Goal: Information Seeking & Learning: Learn about a topic

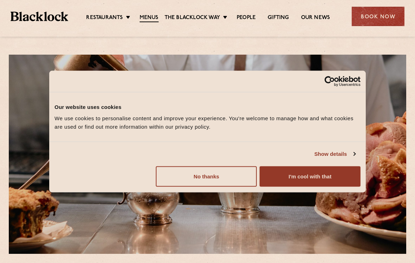
click at [314, 179] on button "I'm cool with that" at bounding box center [310, 176] width 101 height 20
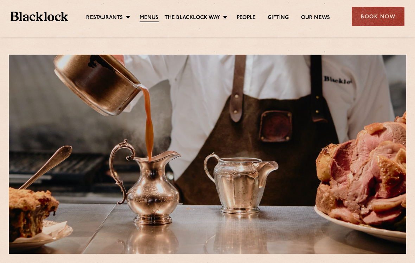
click at [150, 21] on link "Menus" at bounding box center [149, 18] width 19 height 8
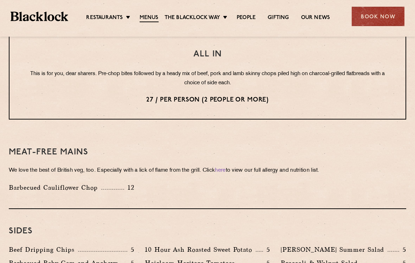
scroll to position [872, 0]
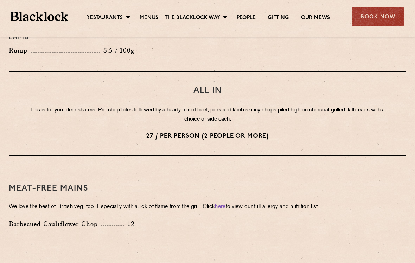
click at [158, 17] on link "Menus" at bounding box center [149, 18] width 19 height 8
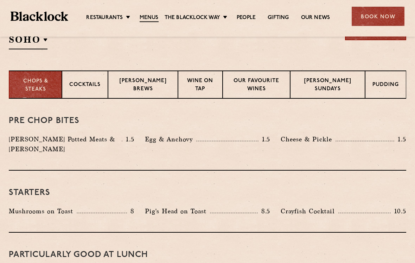
scroll to position [256, 0]
click at [346, 80] on p "[PERSON_NAME] Sundays" at bounding box center [328, 85] width 60 height 17
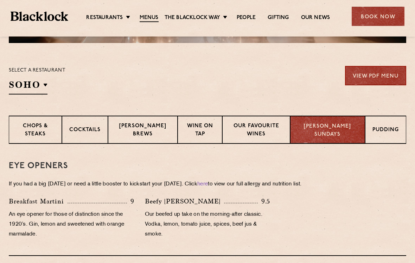
scroll to position [211, 0]
click at [82, 126] on p "Cocktails" at bounding box center [84, 130] width 31 height 9
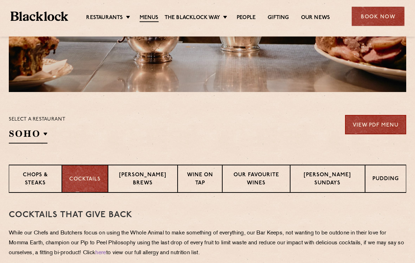
scroll to position [158, 0]
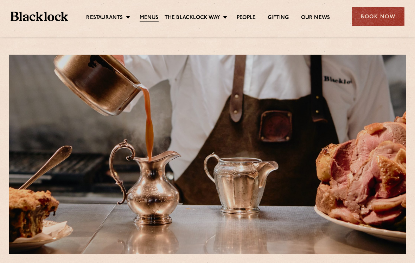
click at [151, 15] on link "Menus" at bounding box center [149, 18] width 19 height 8
click at [144, 15] on link "Menus" at bounding box center [149, 18] width 19 height 8
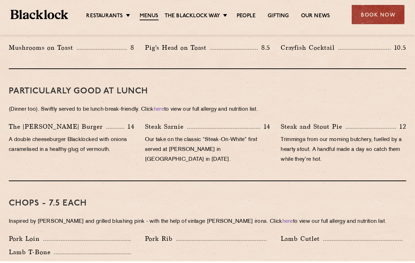
scroll to position [417, 0]
